Goal: Task Accomplishment & Management: Manage account settings

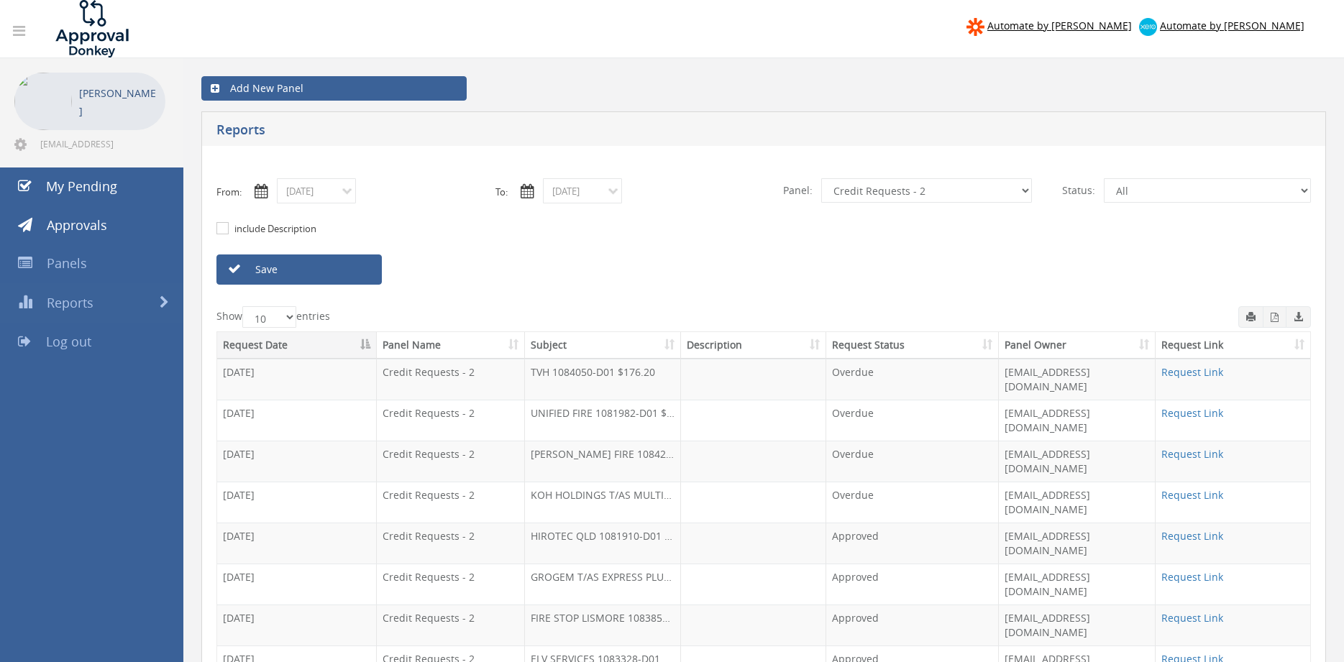
select select "number:9739"
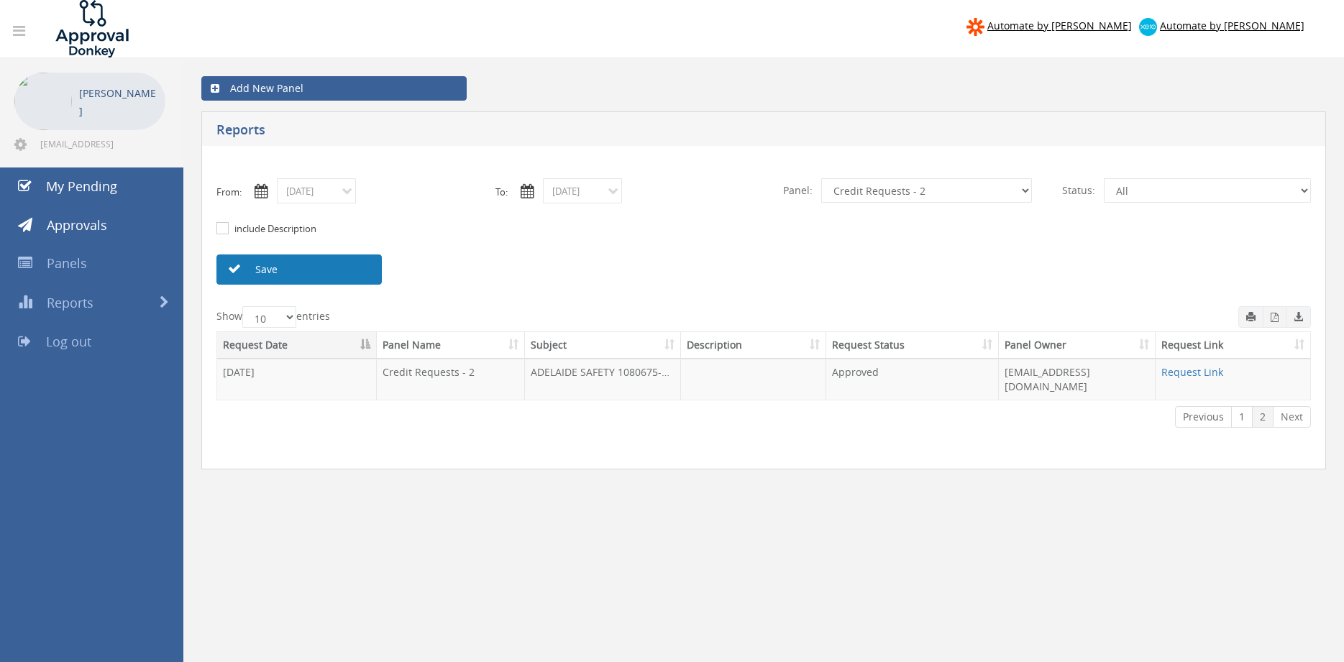
click at [346, 265] on link "Save" at bounding box center [298, 269] width 165 height 30
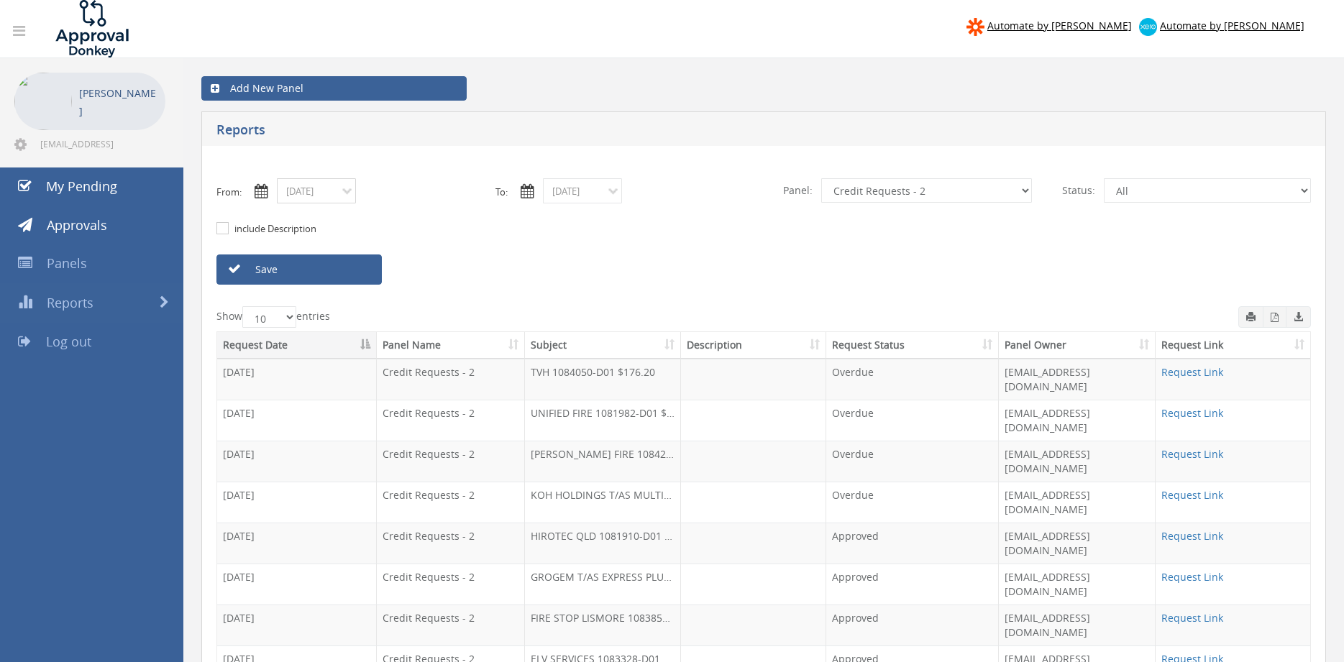
click at [318, 198] on input "[DATE]" at bounding box center [316, 190] width 79 height 25
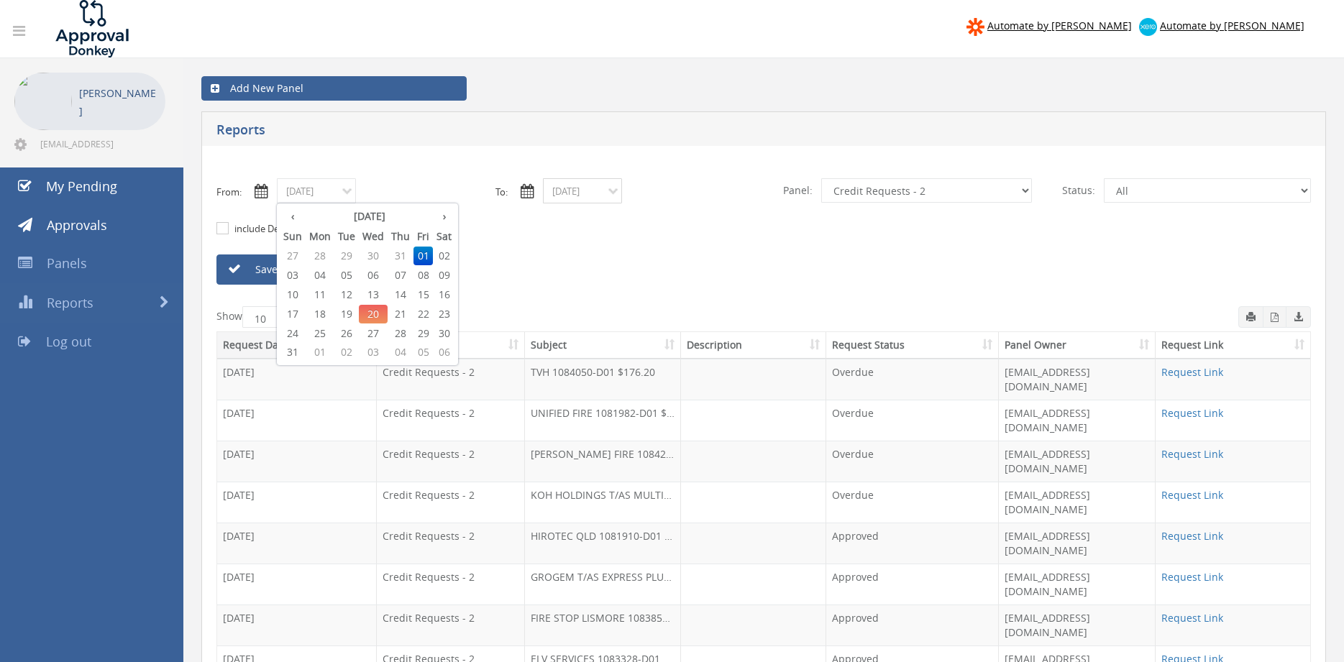
click at [579, 191] on input "[DATE]" at bounding box center [582, 190] width 79 height 25
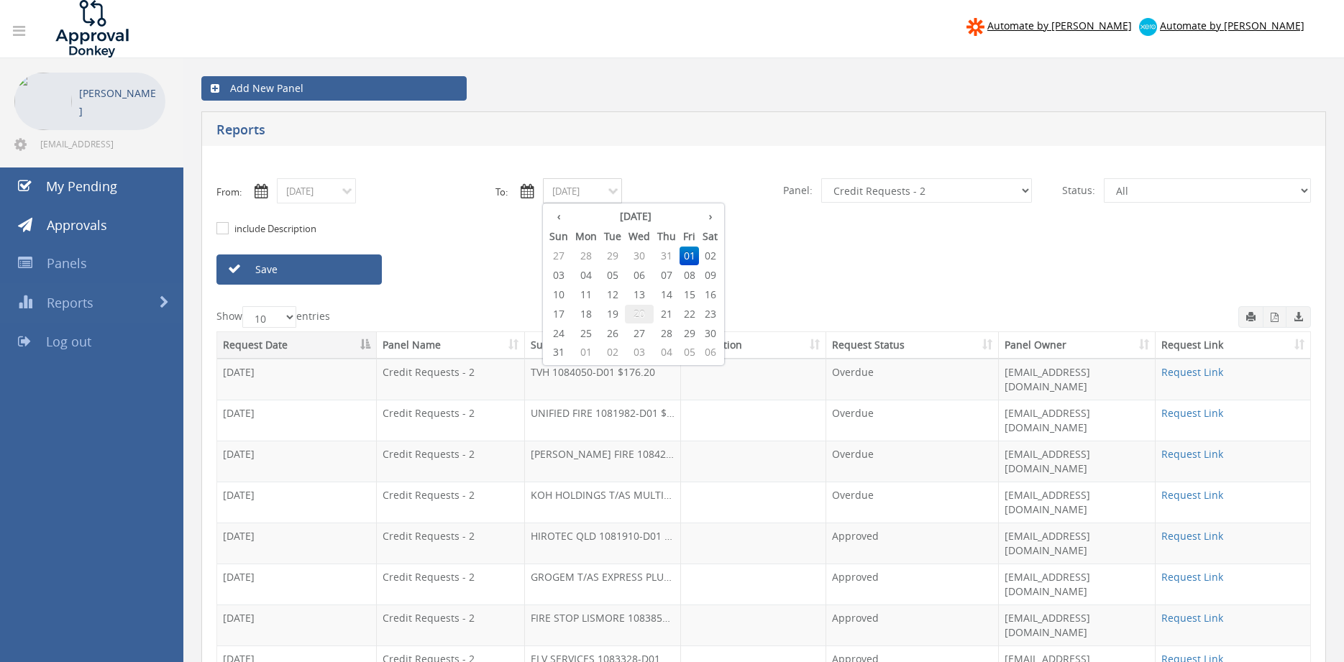
click at [641, 313] on span "20" at bounding box center [639, 314] width 29 height 19
type input "[DATE]"
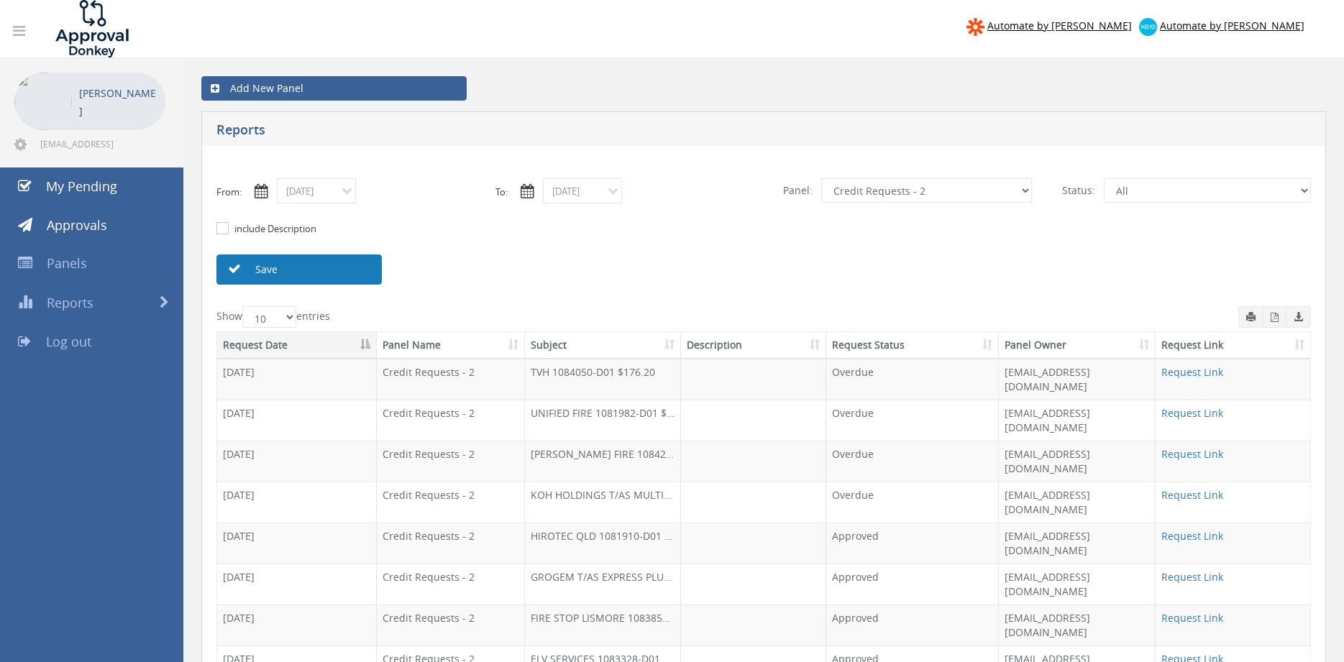
click at [369, 271] on link "Save" at bounding box center [298, 269] width 165 height 30
click at [277, 262] on link "Save" at bounding box center [298, 269] width 165 height 30
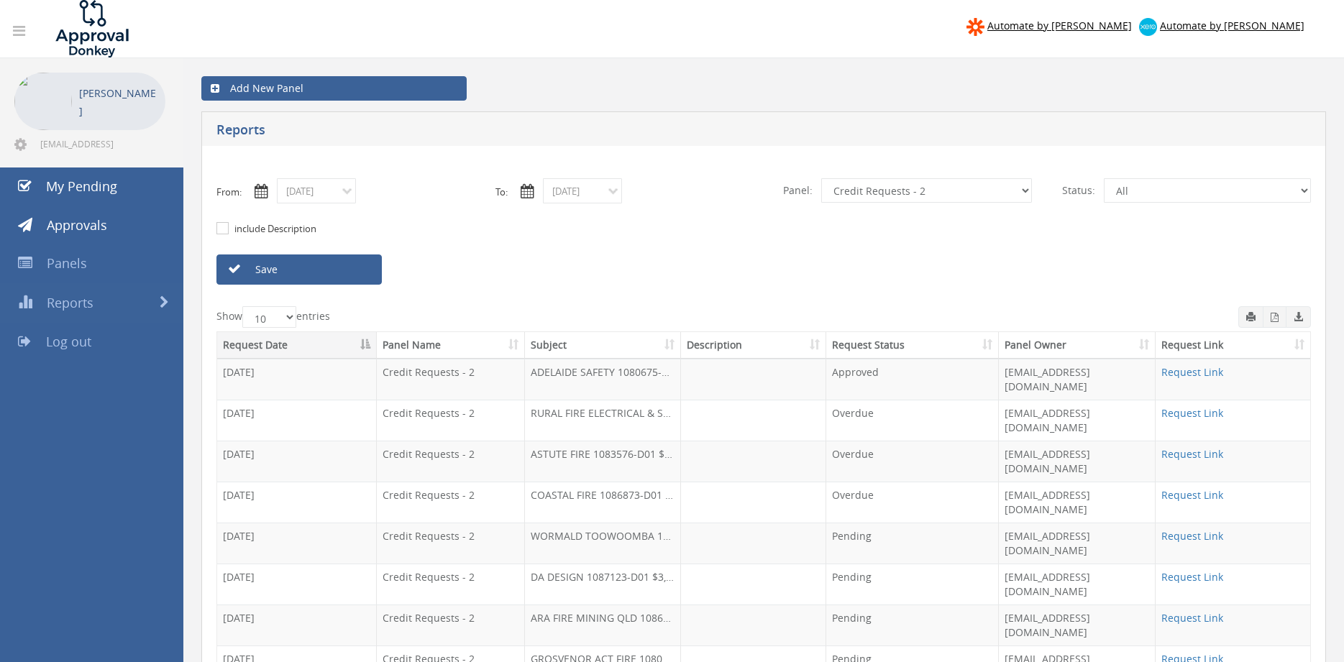
click at [331, 266] on link "Save" at bounding box center [298, 269] width 165 height 30
